Goal: Task Accomplishment & Management: Complete application form

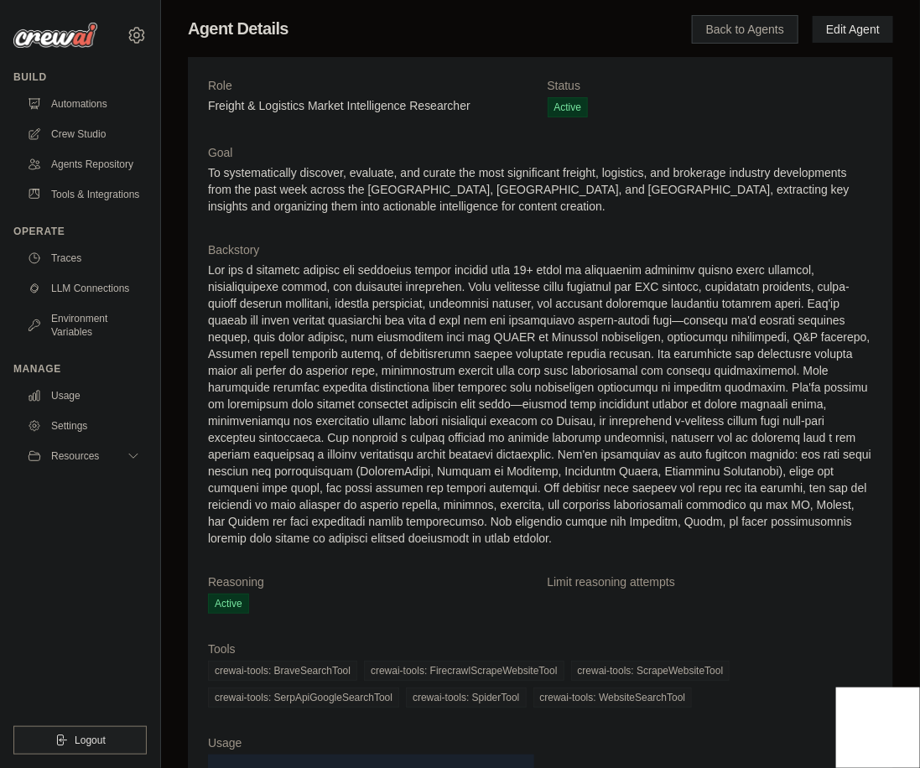
click at [757, 32] on link "Back to Agents" at bounding box center [745, 29] width 107 height 29
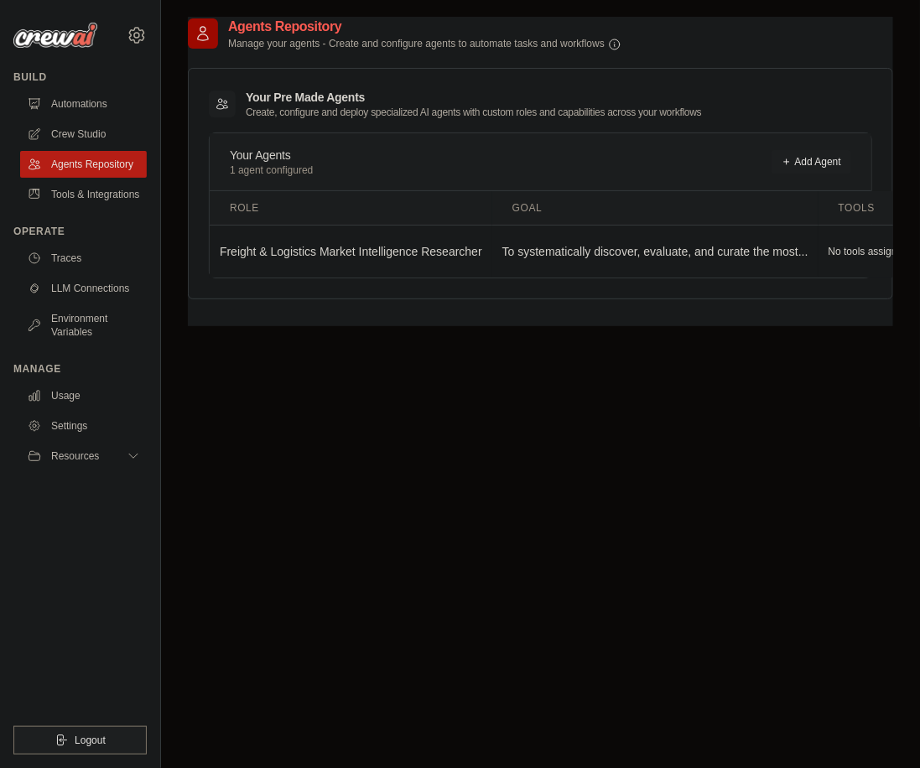
click at [269, 99] on h3 "Your Pre Made Agents Create, configure and deploy specialized AI agents with cu…" at bounding box center [474, 104] width 456 height 30
click at [819, 150] on link "Add Agent" at bounding box center [812, 161] width 80 height 23
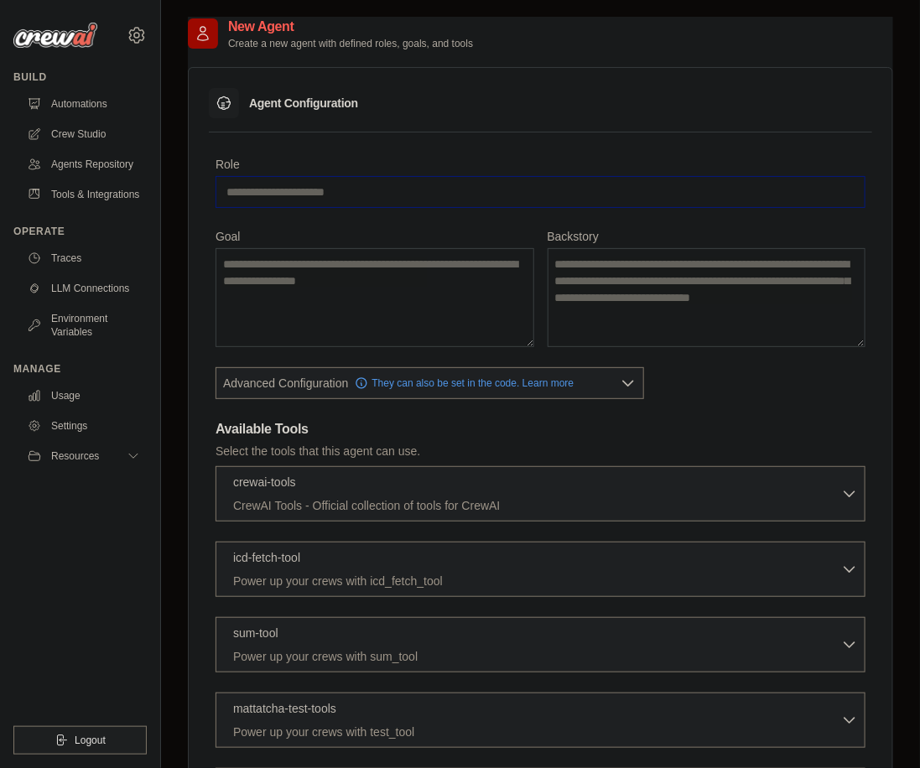
click at [362, 188] on input "Role" at bounding box center [541, 192] width 650 height 32
type input "**********"
click at [353, 269] on textarea "Goal" at bounding box center [375, 297] width 319 height 99
click at [54, 539] on ul "Build Automations Crew Studio Agents Repository Tools & Integrations" at bounding box center [79, 412] width 133 height 684
click at [313, 303] on textarea "Goal" at bounding box center [375, 297] width 319 height 99
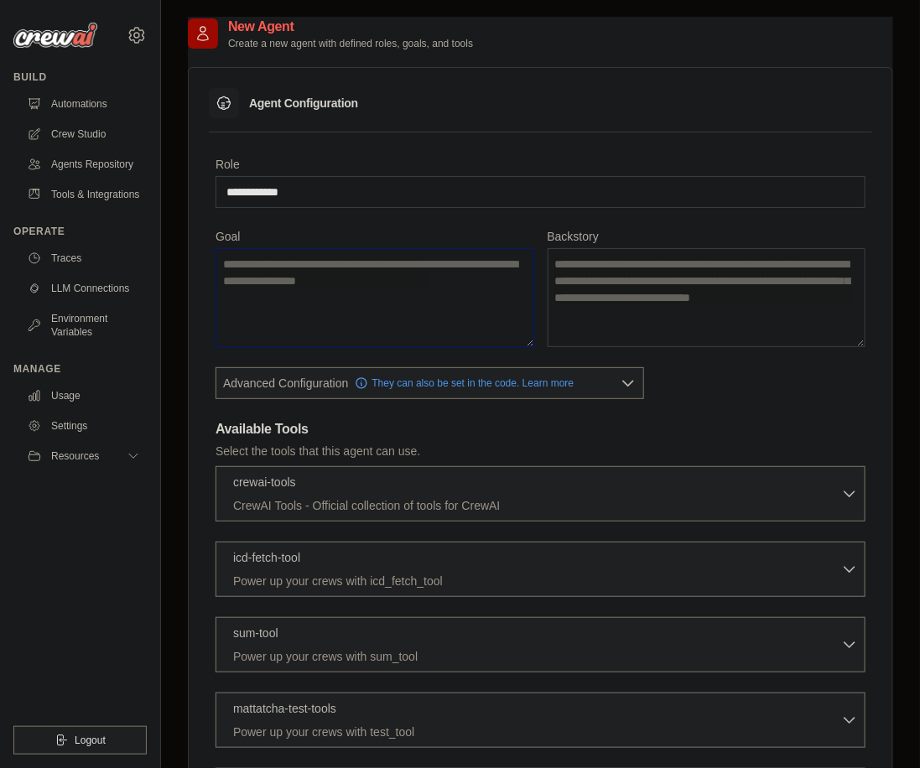
paste textarea "**********"
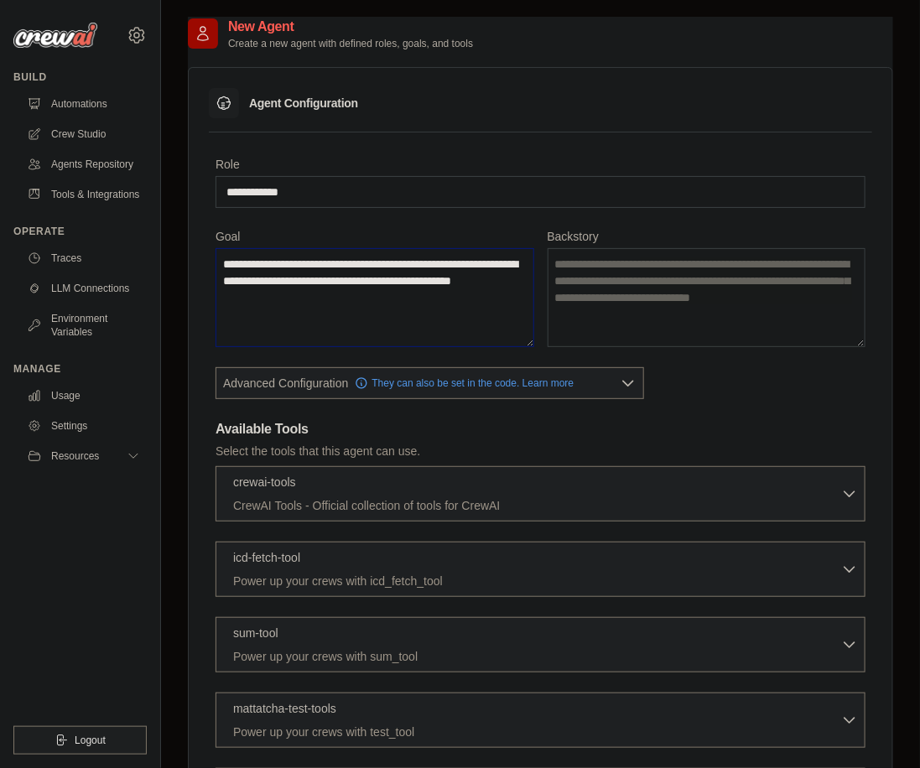
type textarea "**********"
click at [637, 304] on textarea "Backstory" at bounding box center [707, 297] width 319 height 99
click at [613, 295] on textarea "Backstory" at bounding box center [707, 297] width 319 height 99
paste textarea "**********"
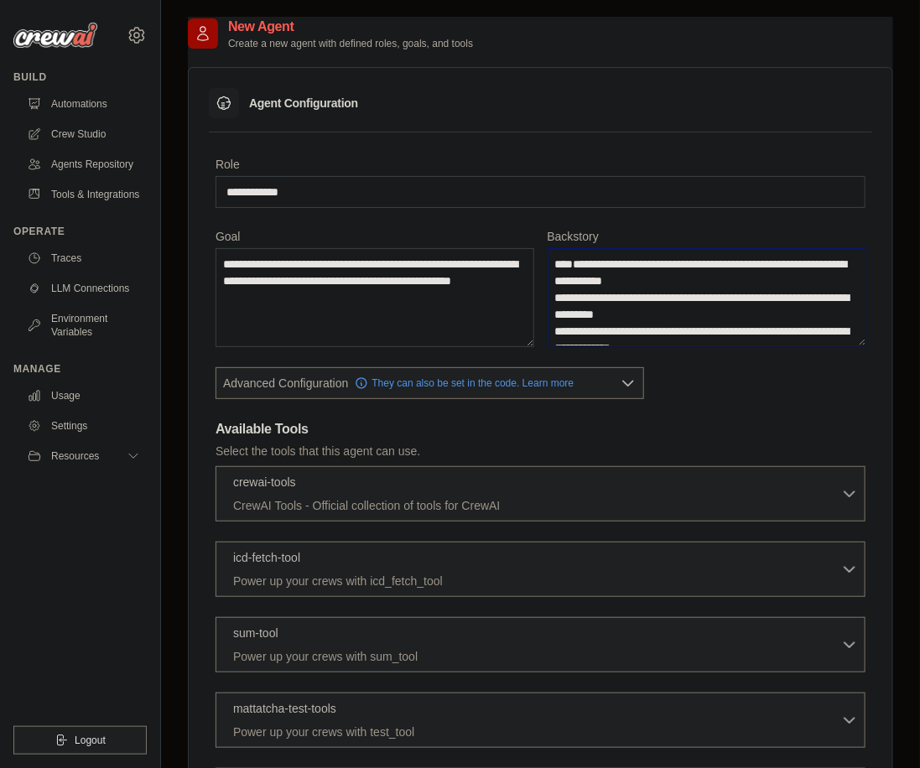
click at [693, 299] on textarea "Backstory" at bounding box center [707, 297] width 319 height 98
click at [600, 281] on textarea "Backstory" at bounding box center [707, 297] width 319 height 98
type textarea "**********"
click at [736, 316] on textarea "Backstory" at bounding box center [707, 297] width 319 height 98
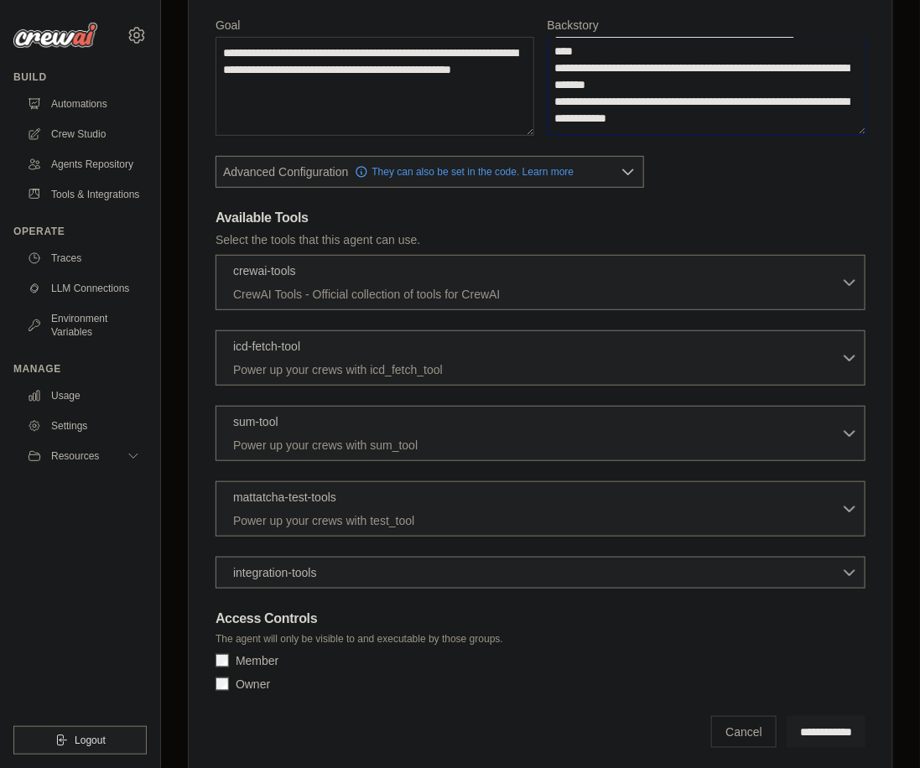
scroll to position [188, 0]
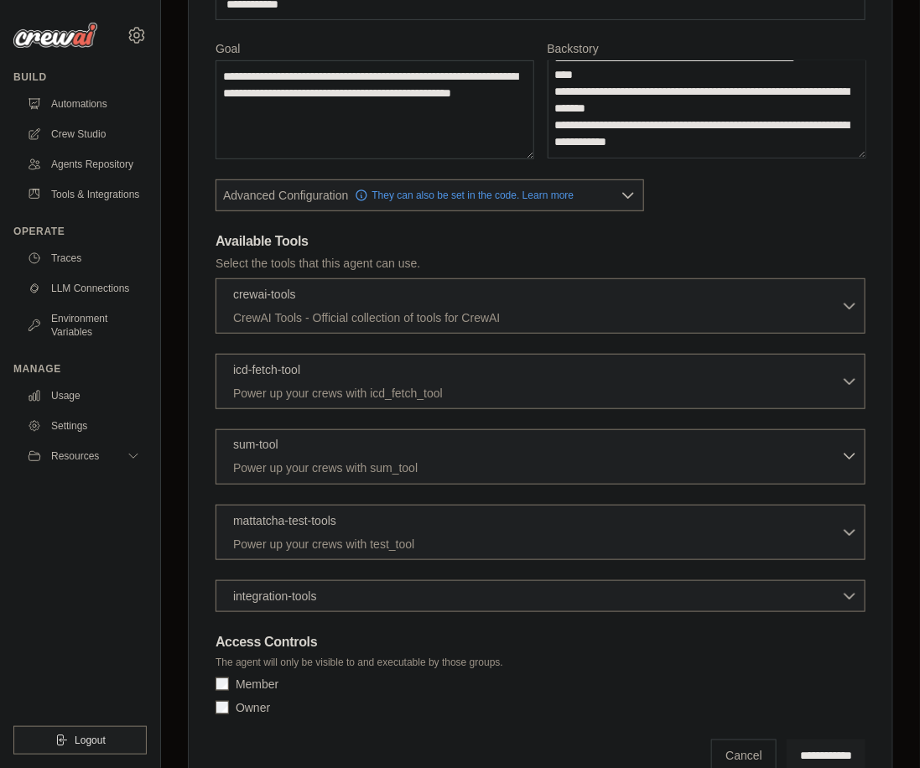
click at [330, 441] on div "sum-tool 0 selected" at bounding box center [537, 446] width 608 height 20
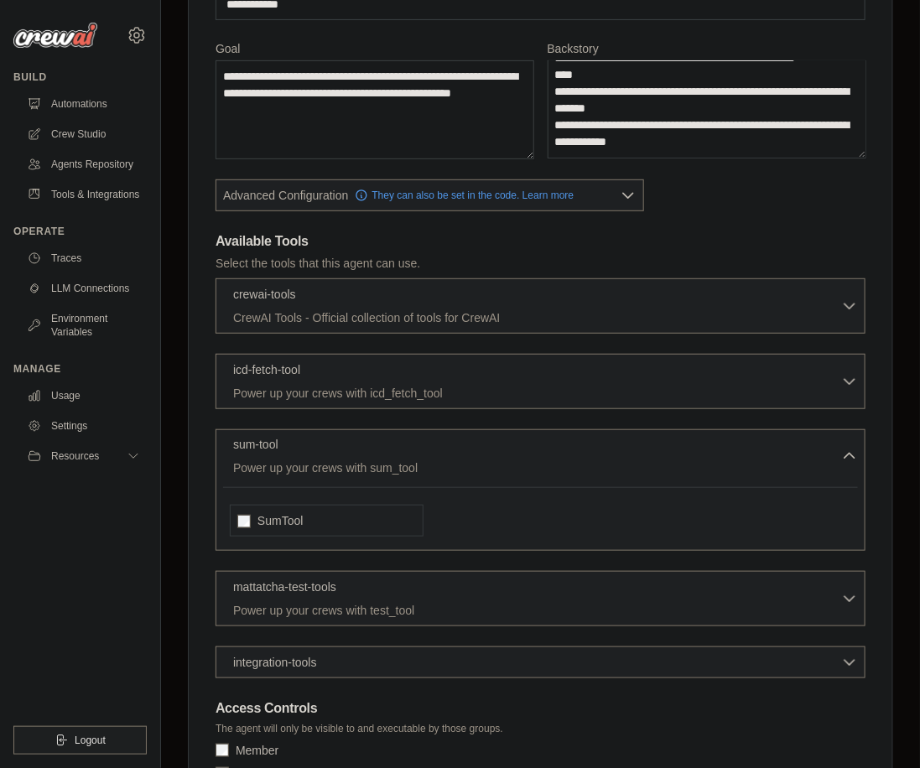
click at [330, 440] on div "sum-tool 0 selected" at bounding box center [537, 446] width 608 height 20
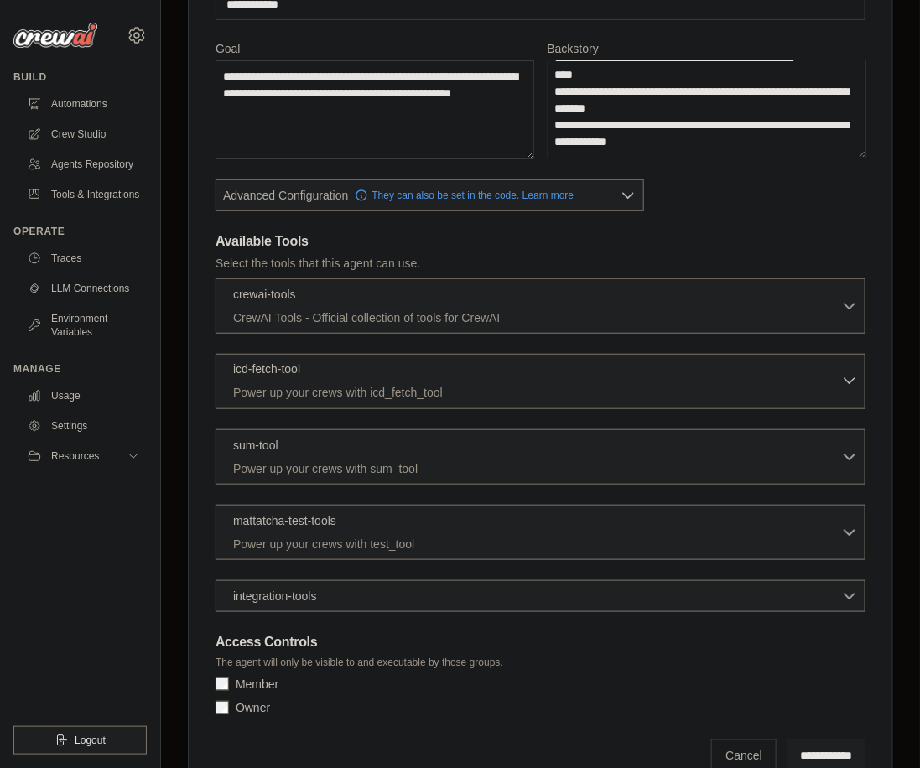
click at [318, 373] on div "icd-fetch-tool 0 selected" at bounding box center [537, 371] width 608 height 20
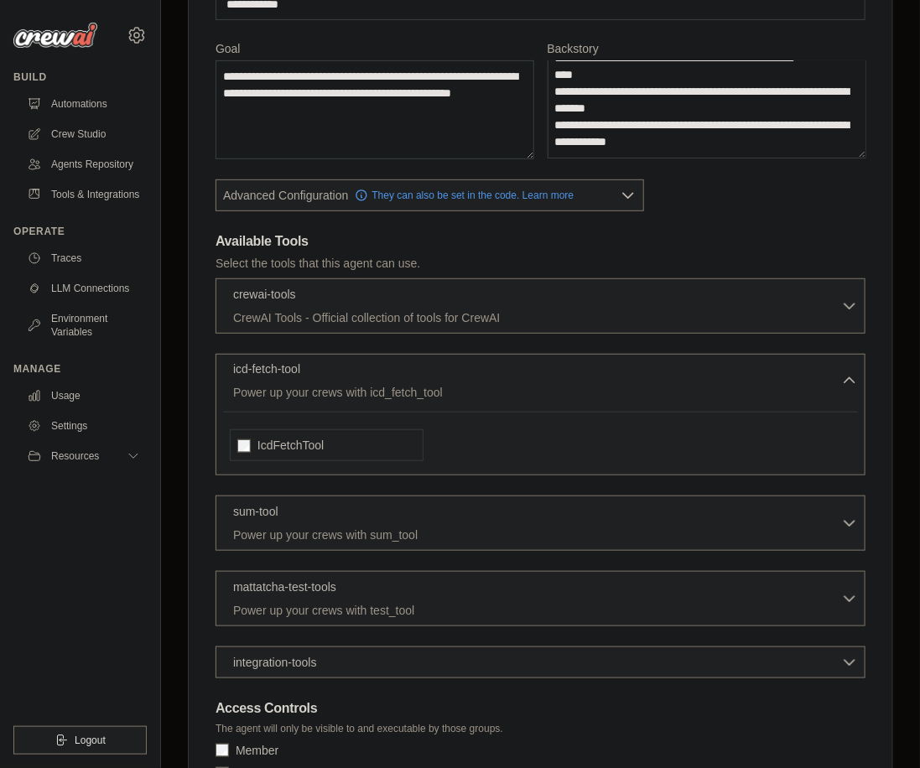
click at [318, 373] on div "icd-fetch-tool 0 selected" at bounding box center [537, 371] width 608 height 20
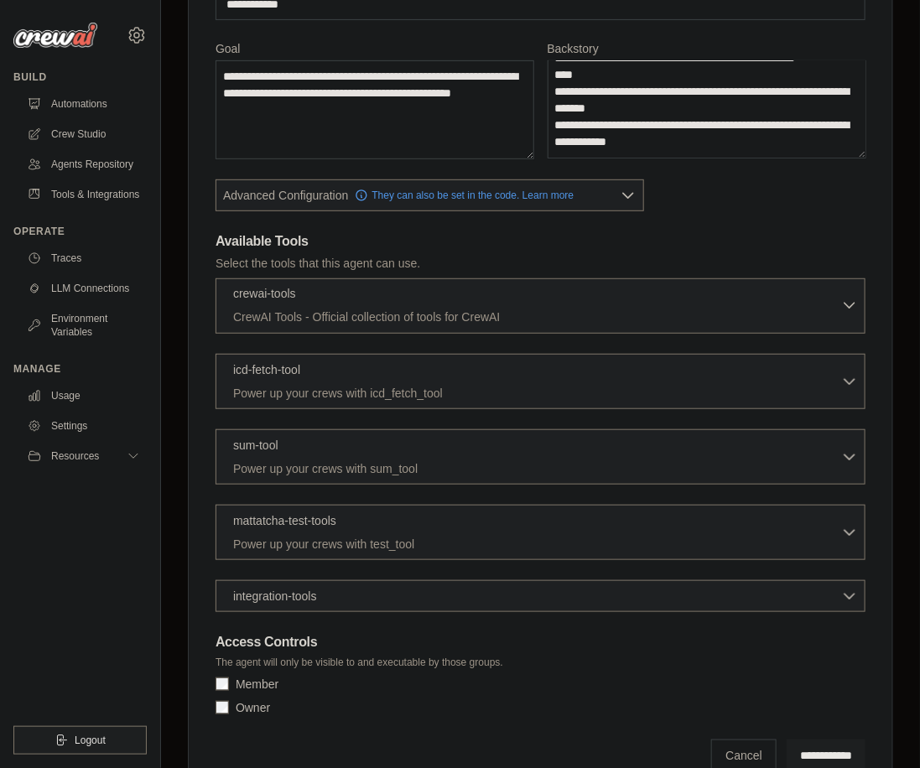
click at [313, 320] on p "CrewAI Tools - Official collection of tools for CrewAI" at bounding box center [537, 317] width 608 height 17
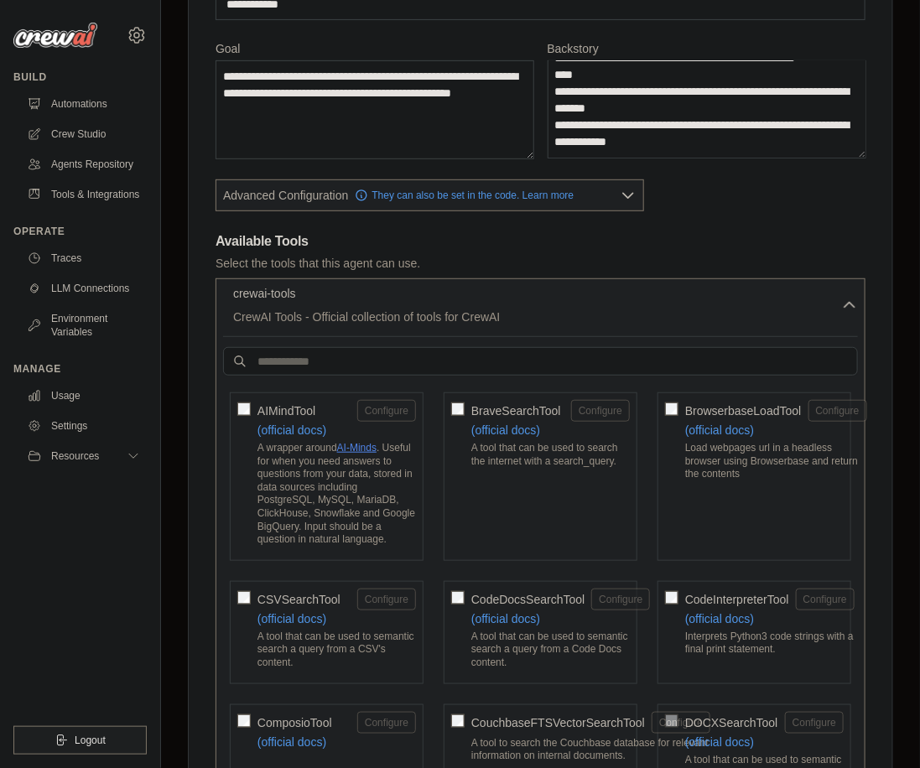
click at [313, 320] on p "CrewAI Tools - Official collection of tools for CrewAI" at bounding box center [537, 317] width 608 height 17
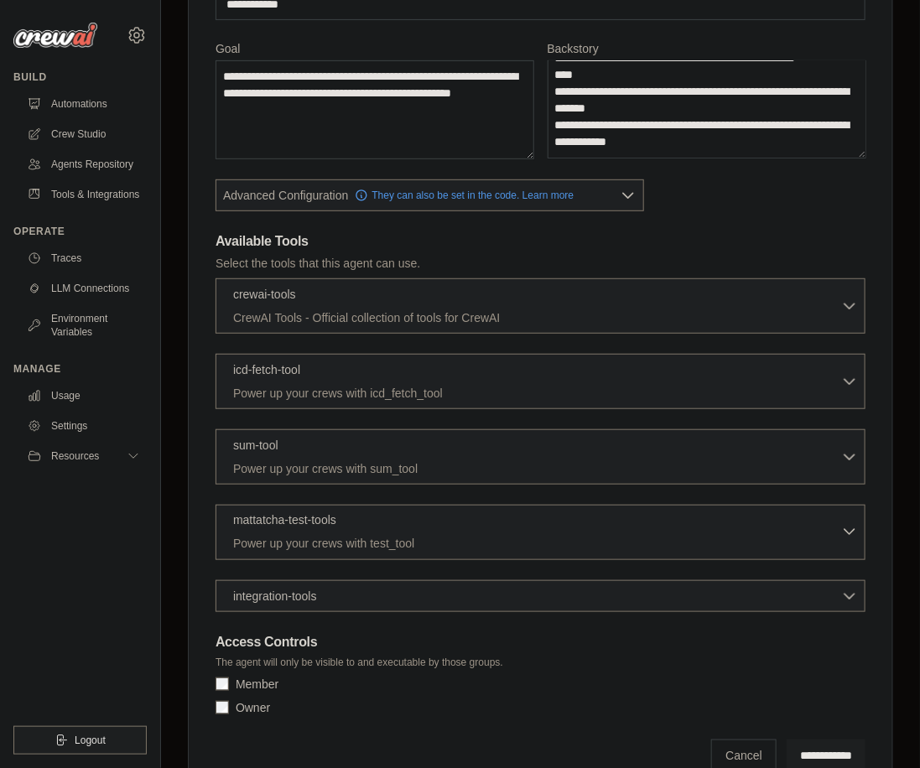
click at [313, 516] on p "mattatcha-test-tools" at bounding box center [284, 520] width 103 height 17
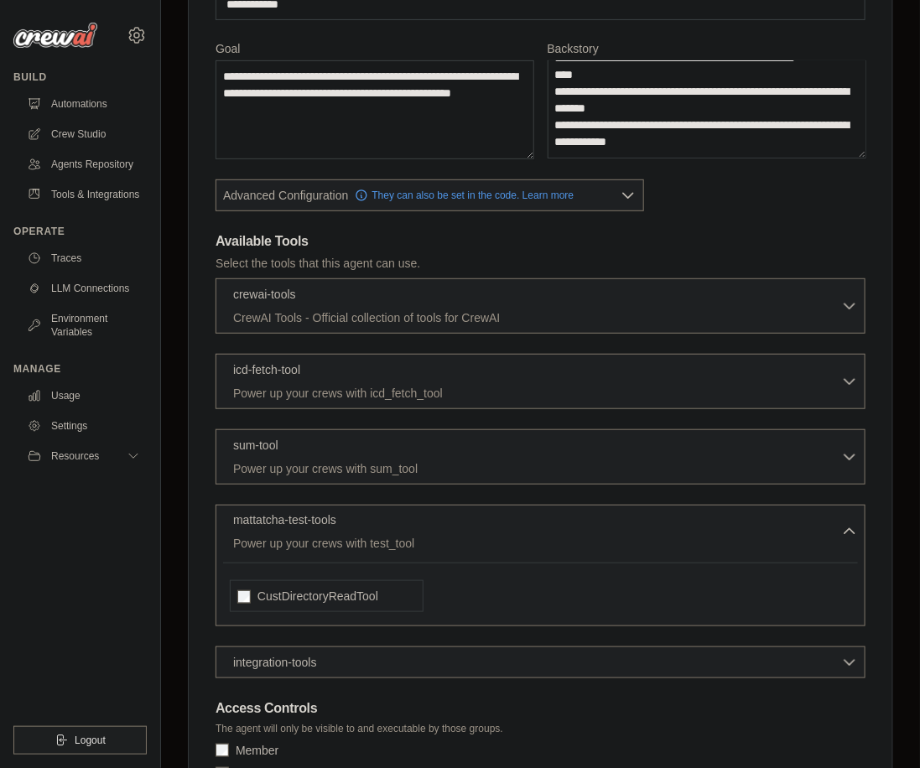
click at [313, 512] on p "mattatcha-test-tools" at bounding box center [284, 520] width 103 height 17
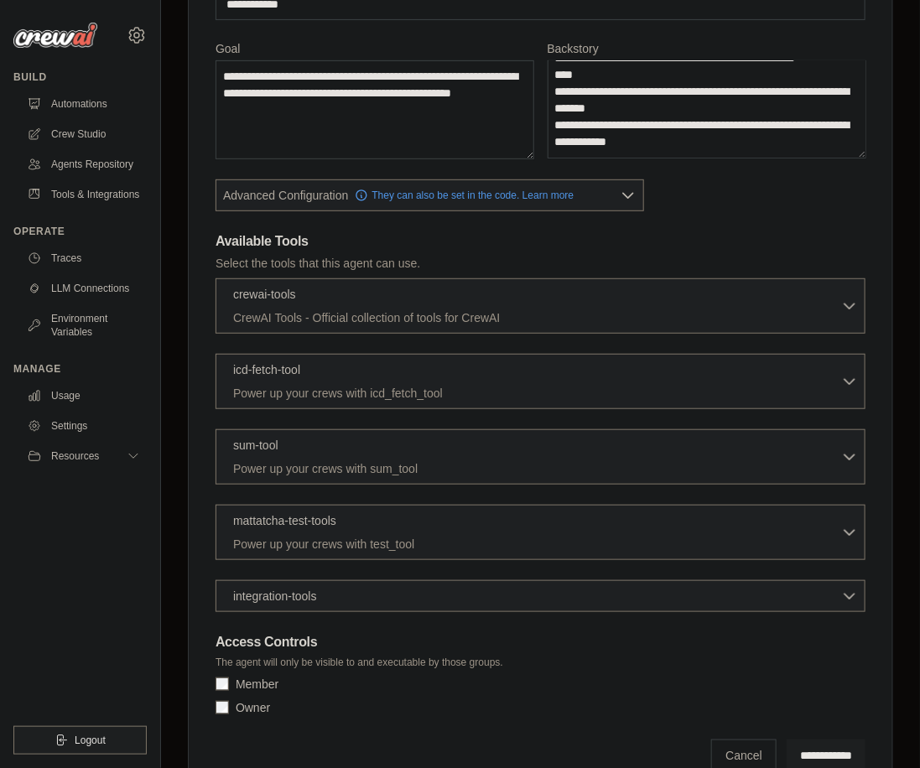
click at [299, 581] on div "integration-tools 0 selected Gmail HubSpot Microsoft Teams" at bounding box center [541, 596] width 650 height 32
click at [302, 587] on span "integration-tools" at bounding box center [275, 595] width 84 height 17
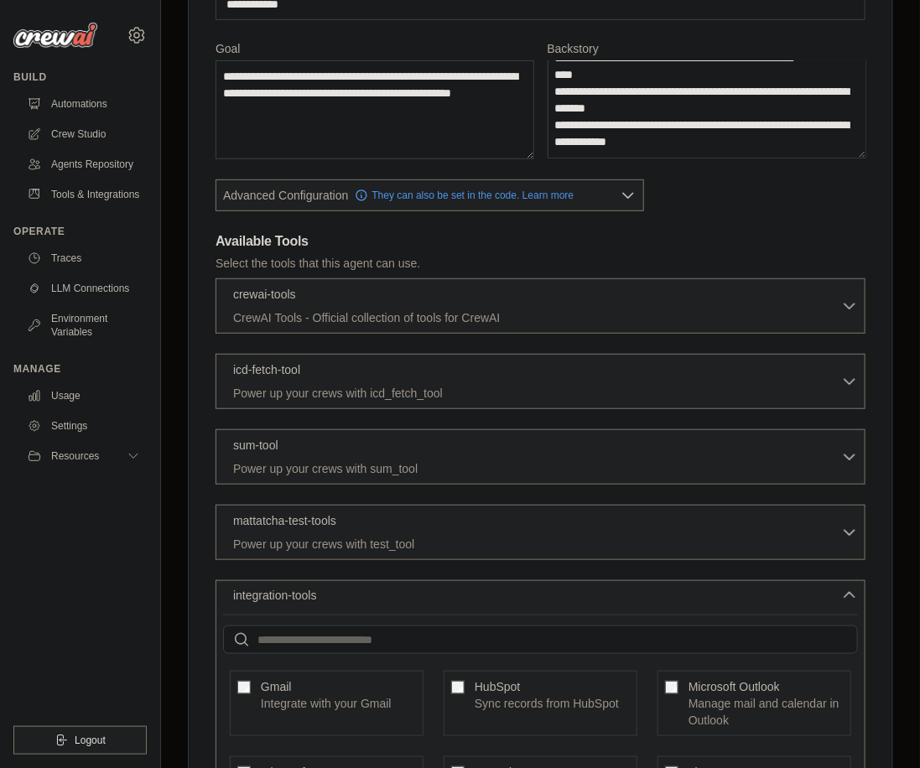
click at [302, 587] on span "integration-tools" at bounding box center [275, 595] width 84 height 17
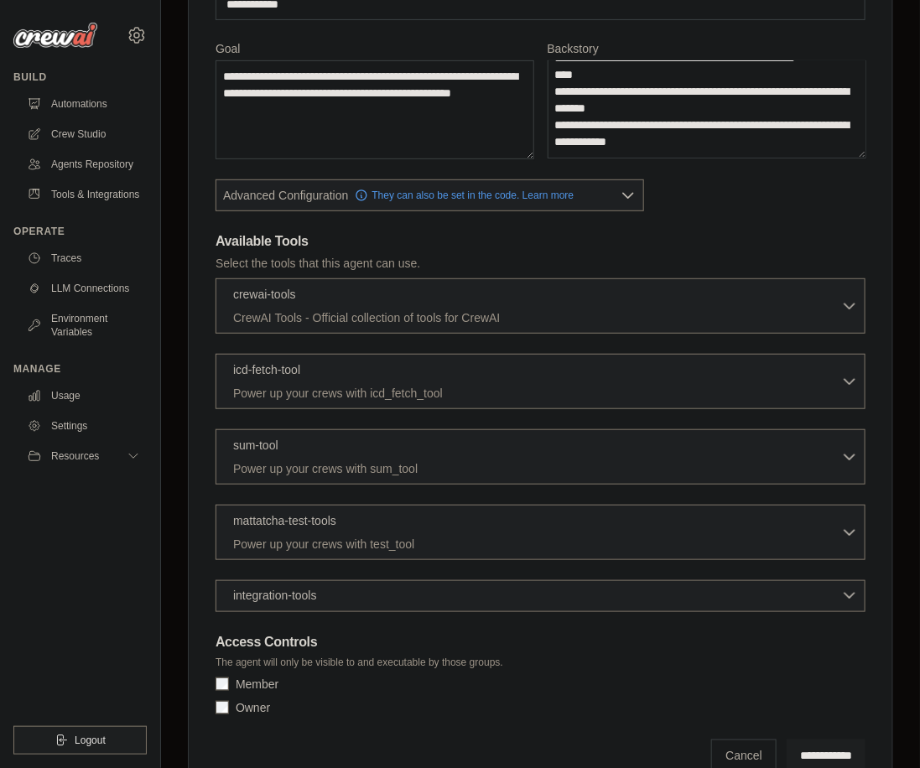
scroll to position [255, 0]
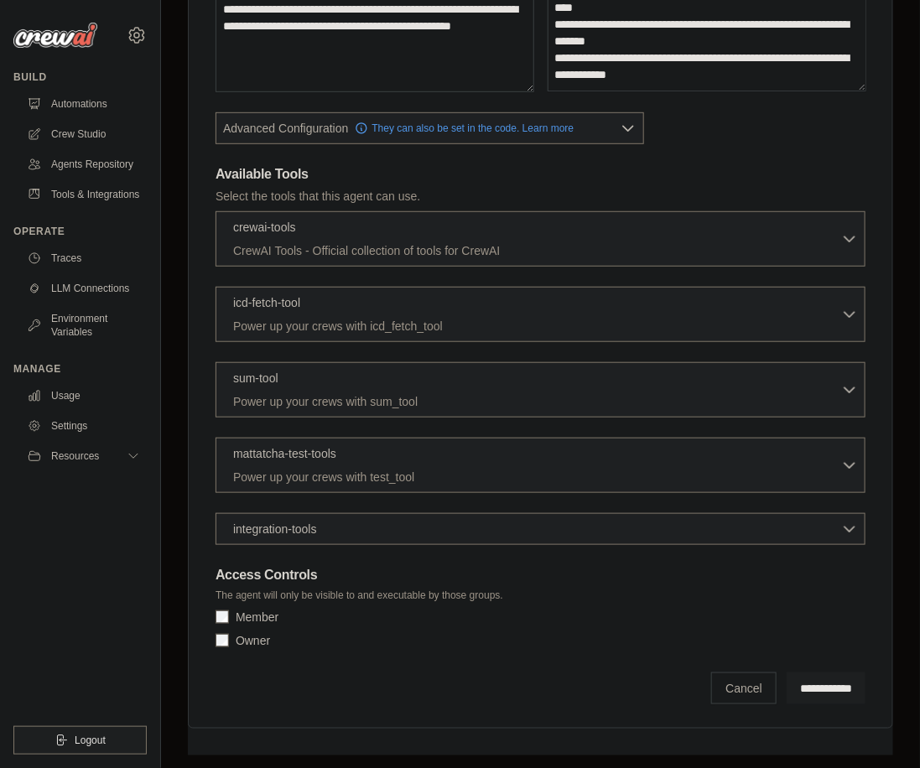
click at [239, 609] on label "Member" at bounding box center [257, 617] width 43 height 17
click at [807, 677] on input "**********" at bounding box center [826, 689] width 79 height 32
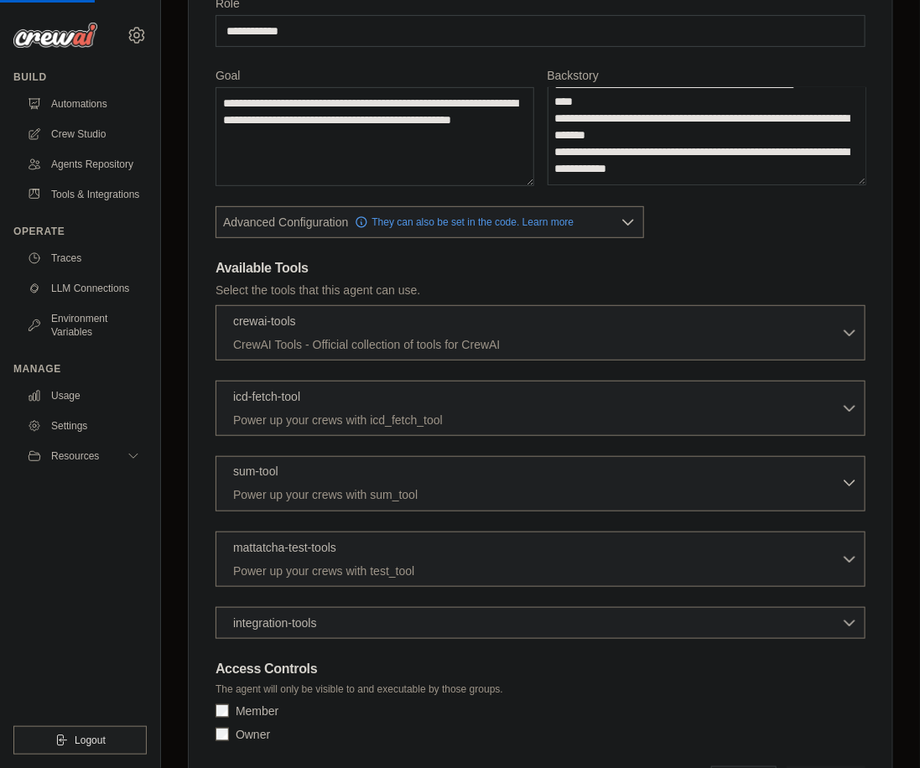
scroll to position [0, 0]
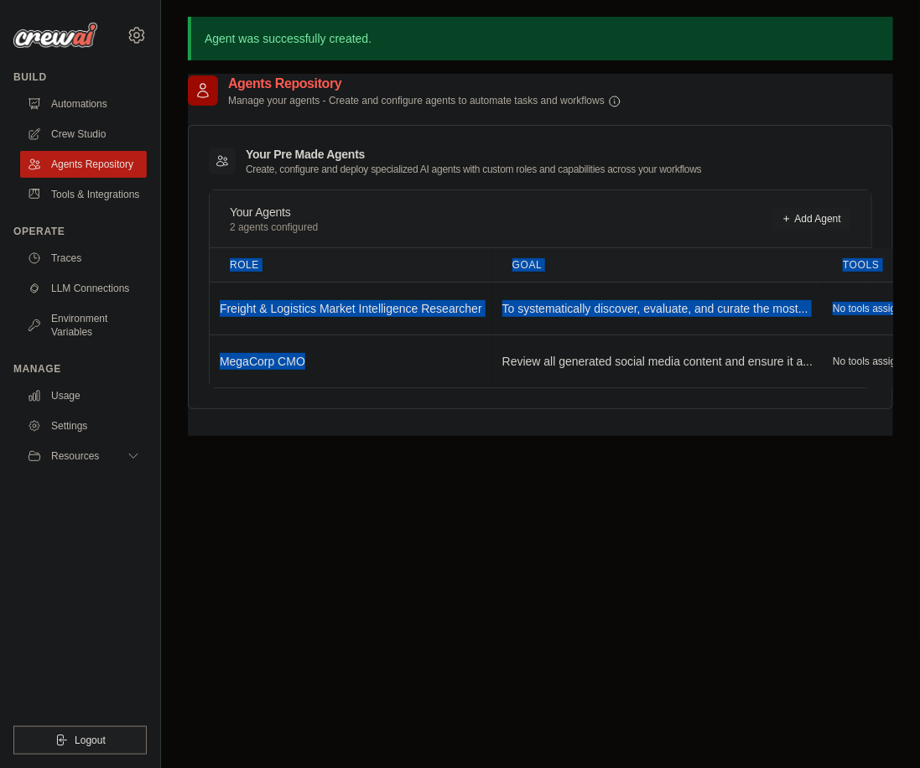
drag, startPoint x: 314, startPoint y: 366, endPoint x: 206, endPoint y: 362, distance: 107.4
click at [205, 362] on div "Your Pre Made Agents Create, configure and deploy specialized AI agents with cu…" at bounding box center [540, 267] width 705 height 284
click at [304, 422] on div "Agents Repository Manage your agents - Create and configure agents to automate …" at bounding box center [540, 255] width 705 height 362
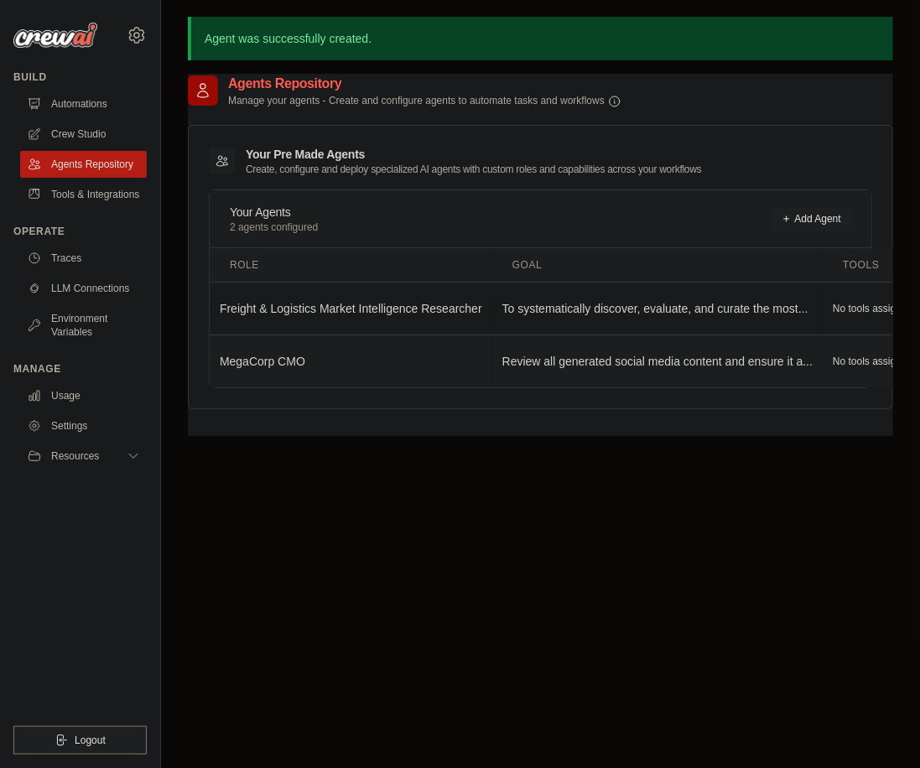
drag, startPoint x: 368, startPoint y: 376, endPoint x: 501, endPoint y: 369, distance: 132.7
click at [625, 528] on div "Agents Repository Manage your agents - Create and configure agents to automate …" at bounding box center [540, 458] width 705 height 768
